Goal: Information Seeking & Learning: Check status

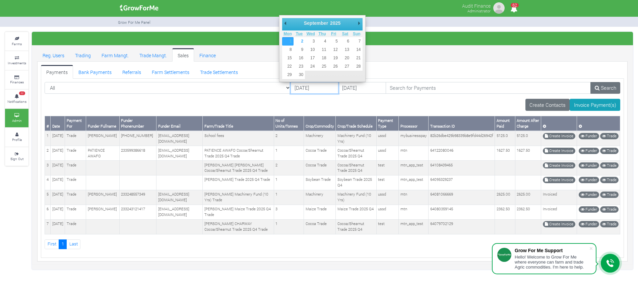
drag, startPoint x: 0, startPoint y: 0, endPoint x: 286, endPoint y: 88, distance: 299.3
click at [290, 88] on input "01/09/2025" at bounding box center [314, 88] width 48 height 12
type input "[DATE]"
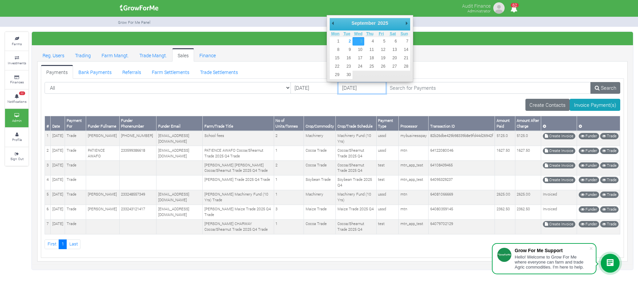
click at [338, 88] on input "03/09/2025" at bounding box center [362, 88] width 48 height 12
type input "[DATE]"
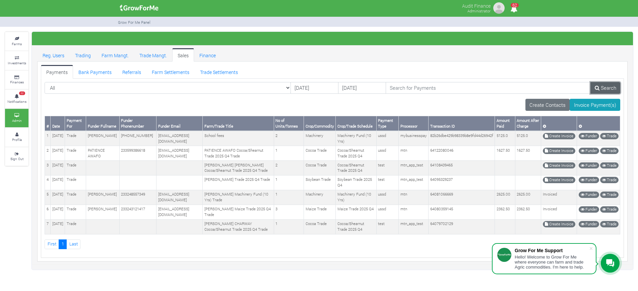
click at [614, 89] on link "Search" at bounding box center [605, 88] width 30 height 12
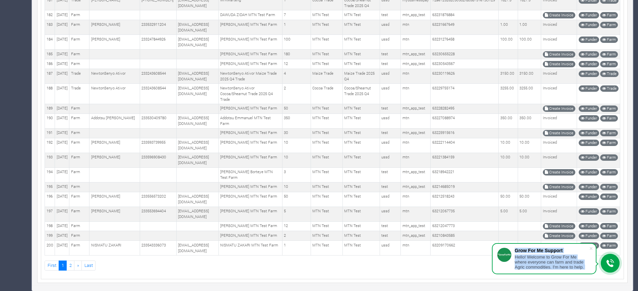
scroll to position [3961, 0]
drag, startPoint x: 46, startPoint y: 145, endPoint x: 573, endPoint y: 243, distance: 536.9
click at [589, 247] on span at bounding box center [590, 248] width 7 height 7
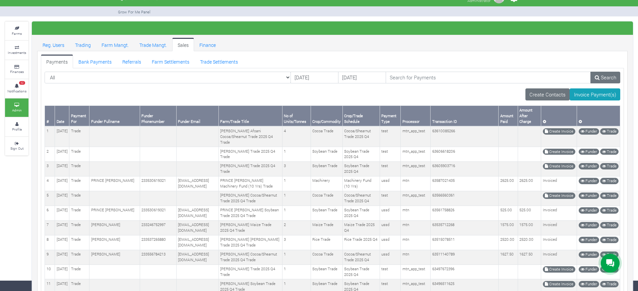
scroll to position [0, 0]
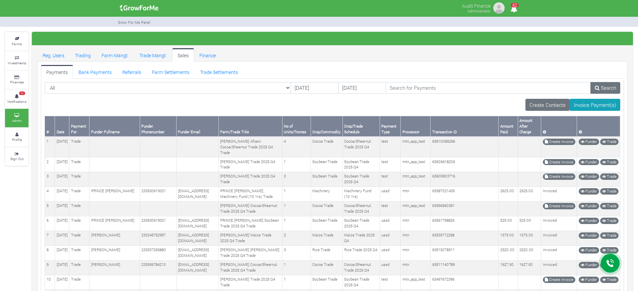
drag, startPoint x: 574, startPoint y: 247, endPoint x: 48, endPoint y: 128, distance: 539.8
copy table "# Date Payment For Funder Fullname Funder Phonenumber Funder Email Farm/Trade T…"
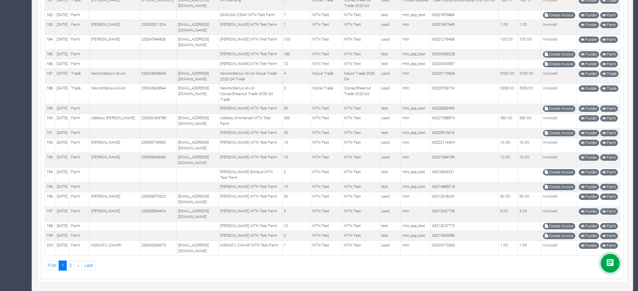
scroll to position [3961, 0]
click at [71, 262] on link "2" at bounding box center [70, 266] width 8 height 10
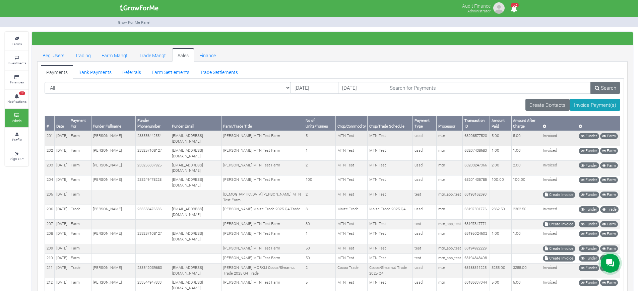
drag, startPoint x: 569, startPoint y: 248, endPoint x: 49, endPoint y: 135, distance: 532.0
click at [49, 135] on tbody "201 18th Aug 2025 Farm MICHAEL MINTAH 233556442554 233556442554@growforme.com M…" at bounding box center [332, 287] width 575 height 313
copy tbody "01 18th Aug 2025 Farm MICHAEL MINTAH 233556442554 233556442554@growforme.com MI…"
